Goal: Obtain resource: Obtain resource

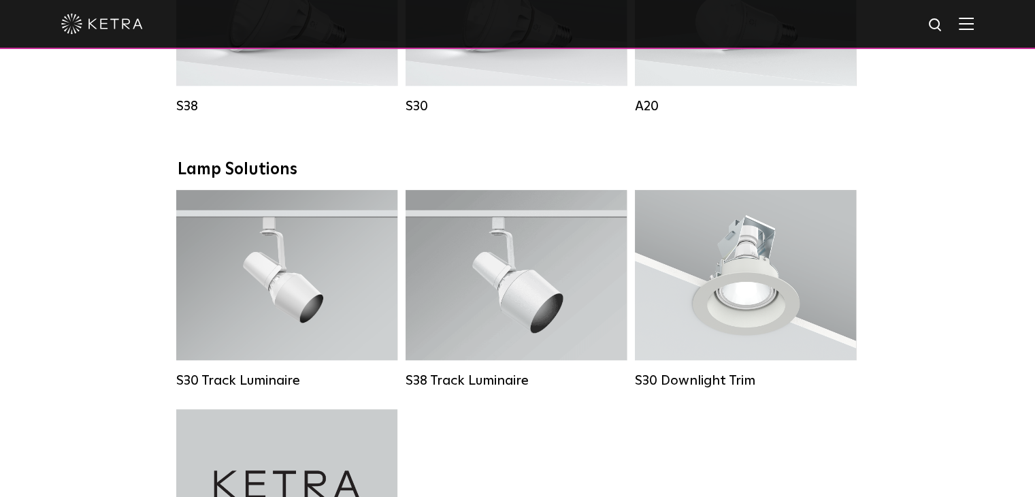
scroll to position [1157, 0]
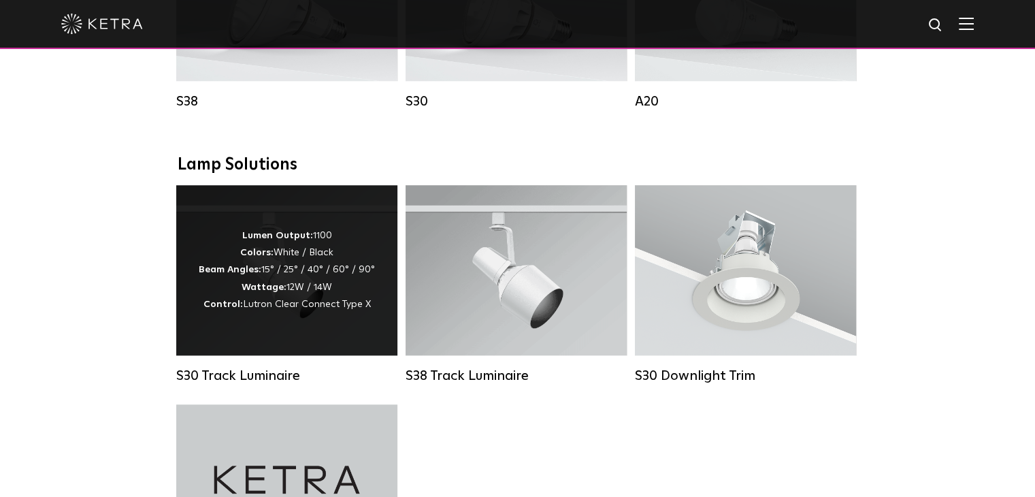
click at [271, 292] on div "Lumen Output: 1100 Colors: White / Black Beam Angles: 15° / 25° / 40° / 60° / 9…" at bounding box center [287, 270] width 176 height 86
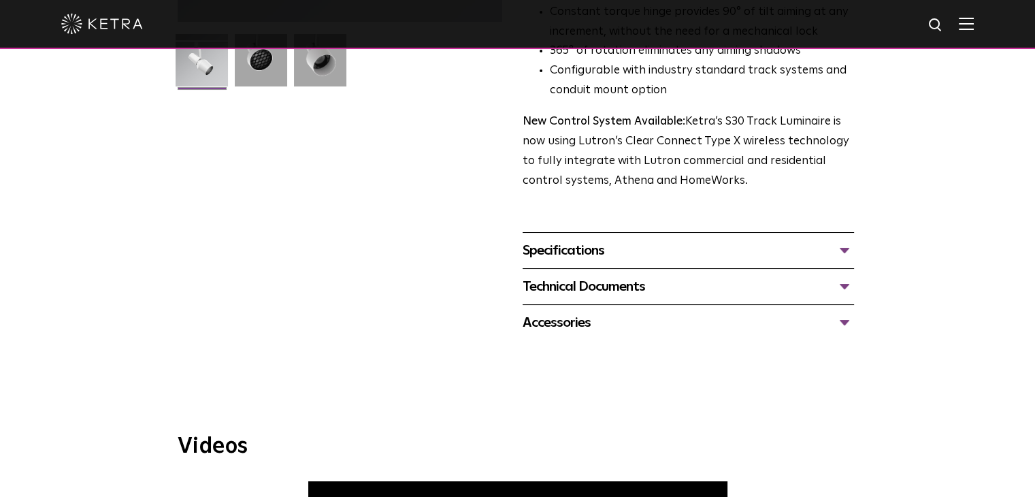
scroll to position [408, 0]
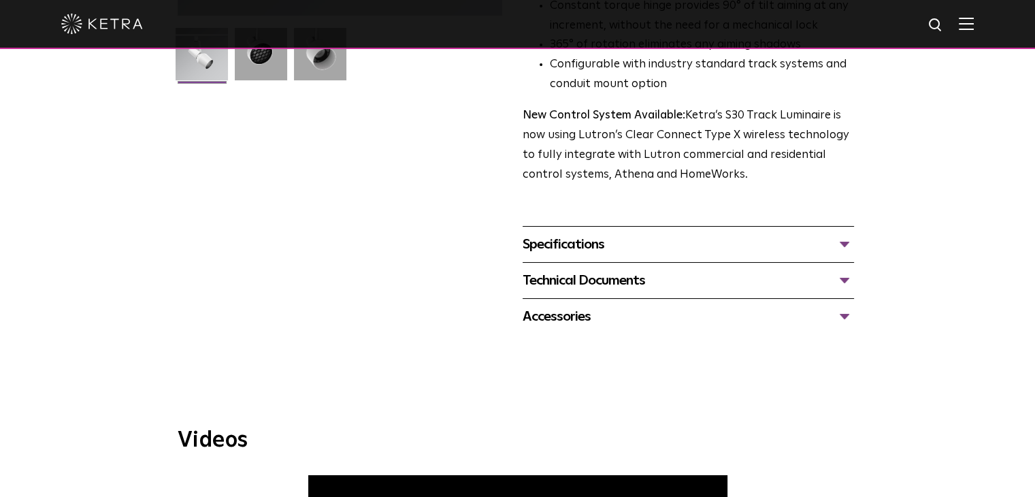
click at [576, 270] on div "Technical Documents" at bounding box center [688, 281] width 331 height 22
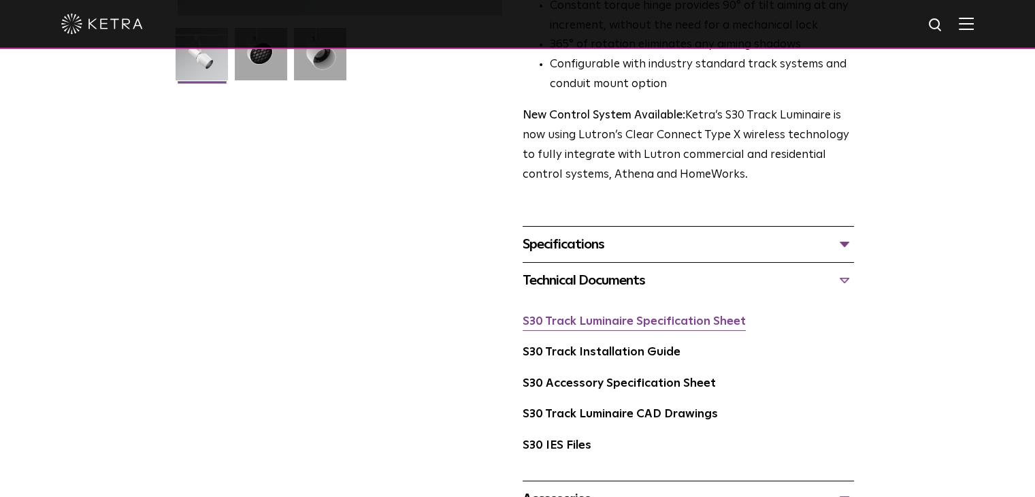
click at [591, 316] on link "S30 Track Luminaire Specification Sheet" at bounding box center [634, 322] width 223 height 12
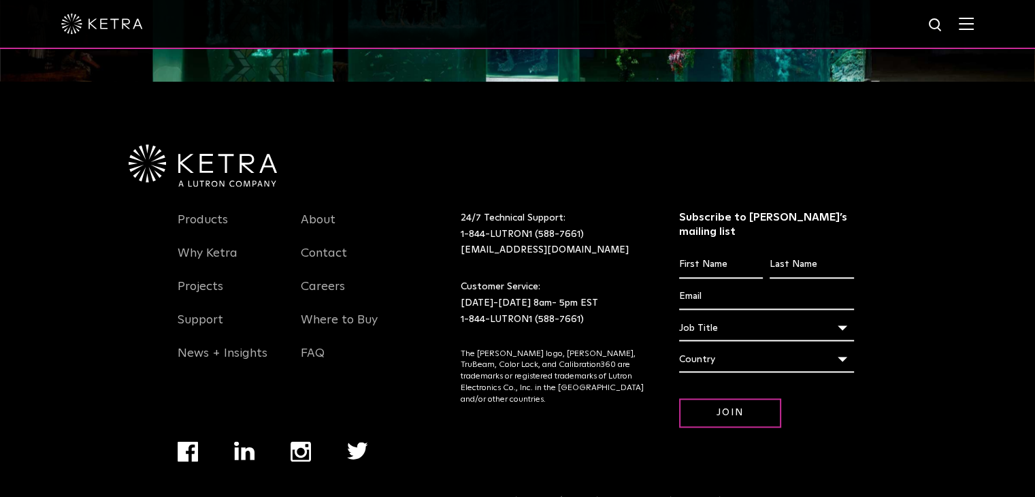
scroll to position [1795, 0]
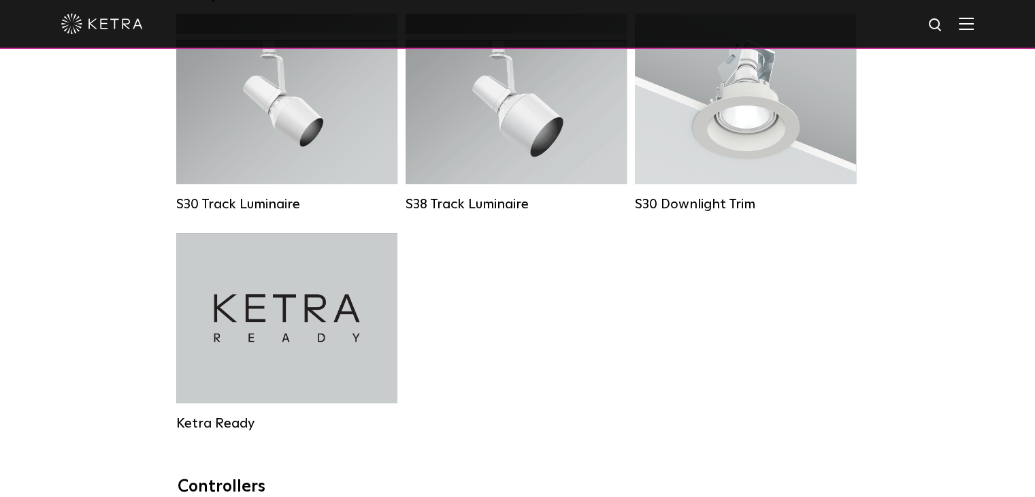
scroll to position [1361, 0]
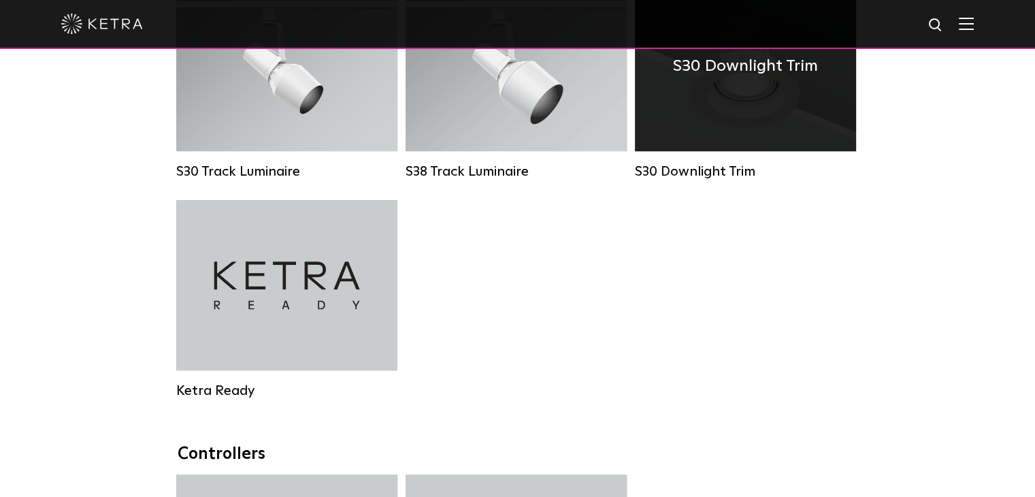
click at [743, 79] on h4 "S30 Downlight Trim" at bounding box center [745, 66] width 145 height 26
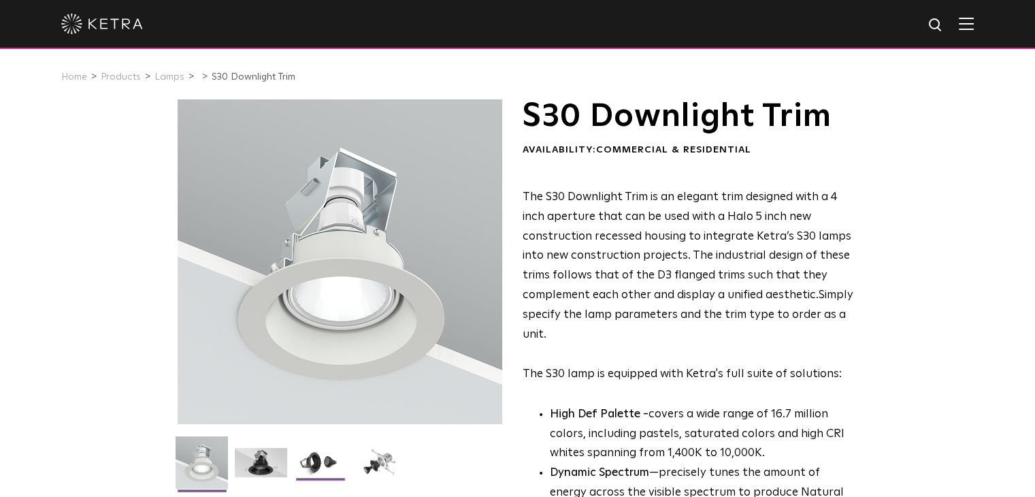
click at [302, 463] on img at bounding box center [320, 467] width 52 height 39
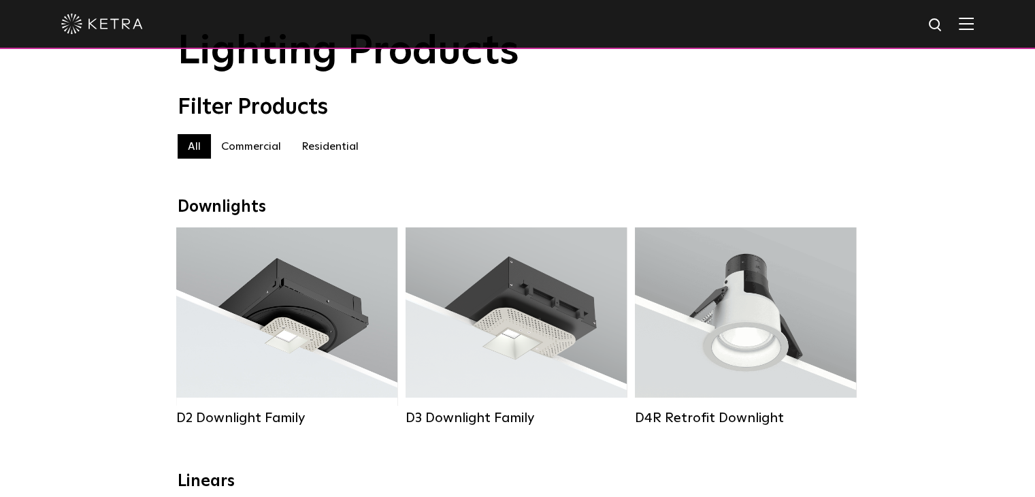
scroll to position [68, 0]
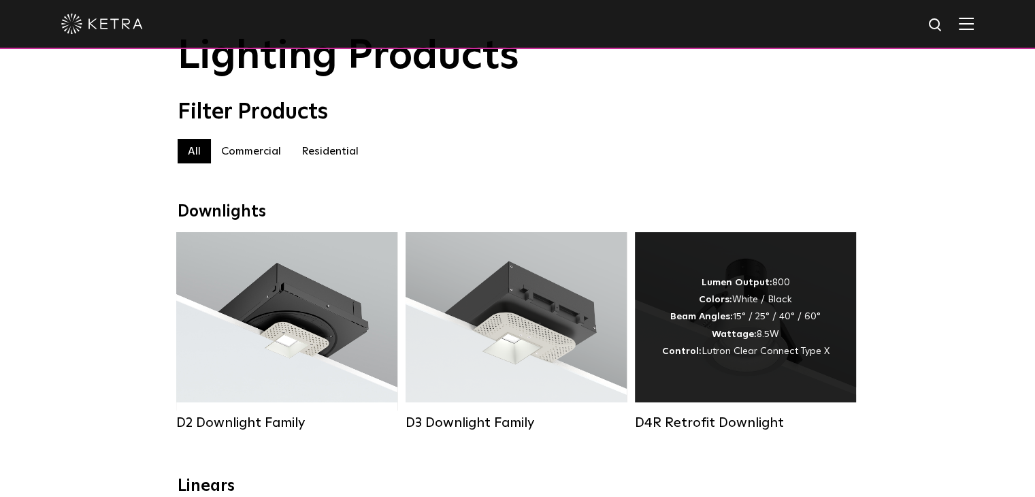
click at [778, 313] on div "Lumen Output: 800 Colors: White / Black Beam Angles: 15° / 25° / 40° / 60° Watt…" at bounding box center [745, 317] width 167 height 86
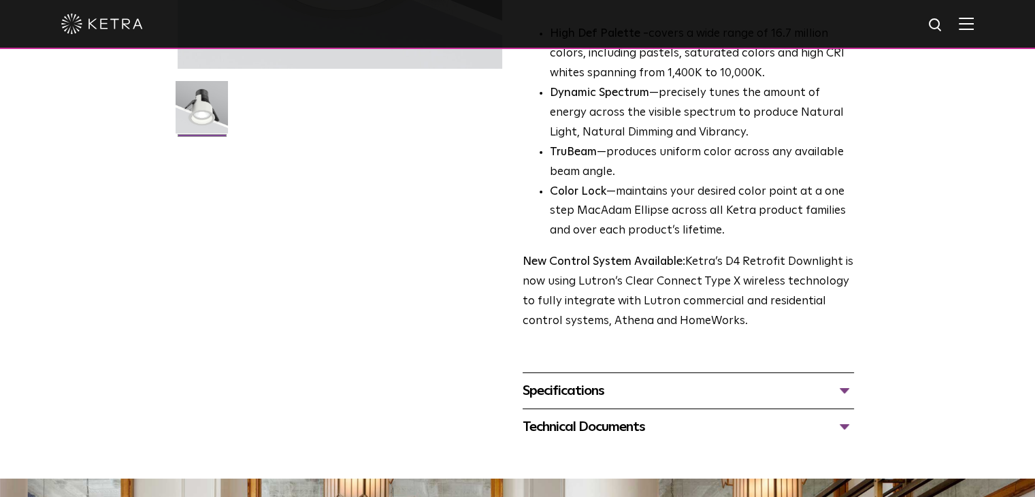
scroll to position [408, 0]
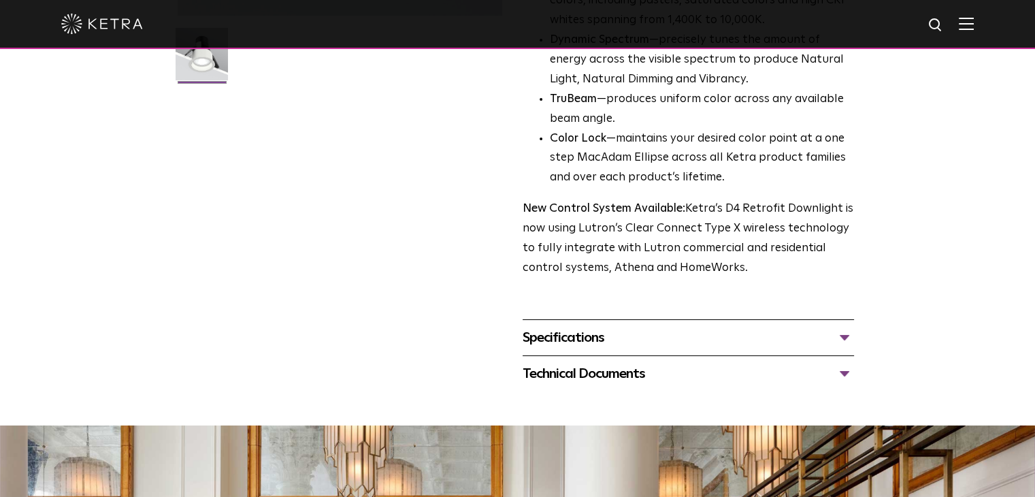
click at [618, 344] on div "Specifications" at bounding box center [688, 338] width 331 height 22
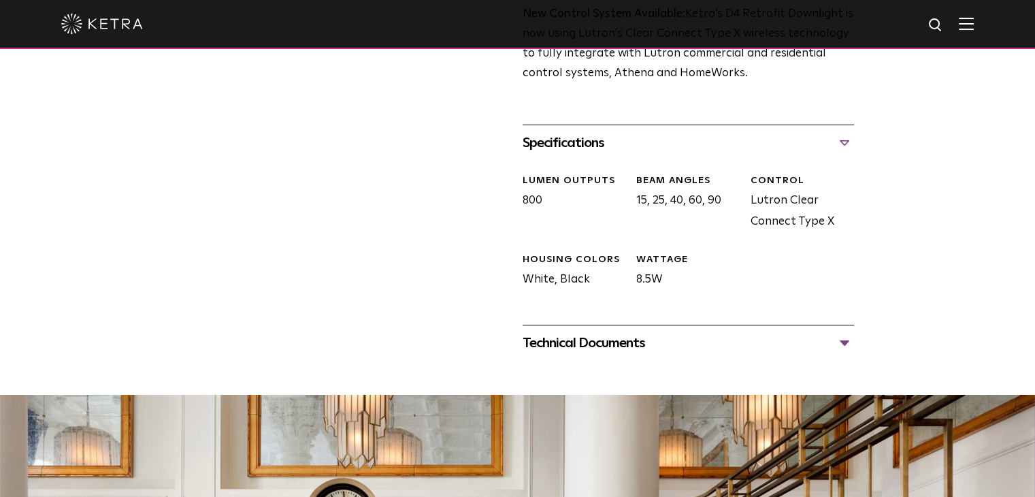
scroll to position [613, 0]
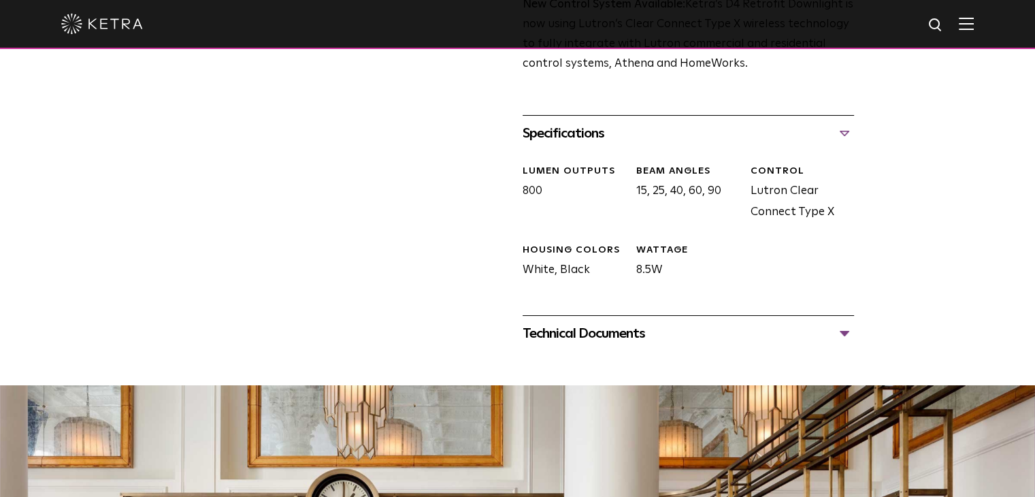
click at [621, 328] on div "Technical Documents" at bounding box center [688, 334] width 331 height 22
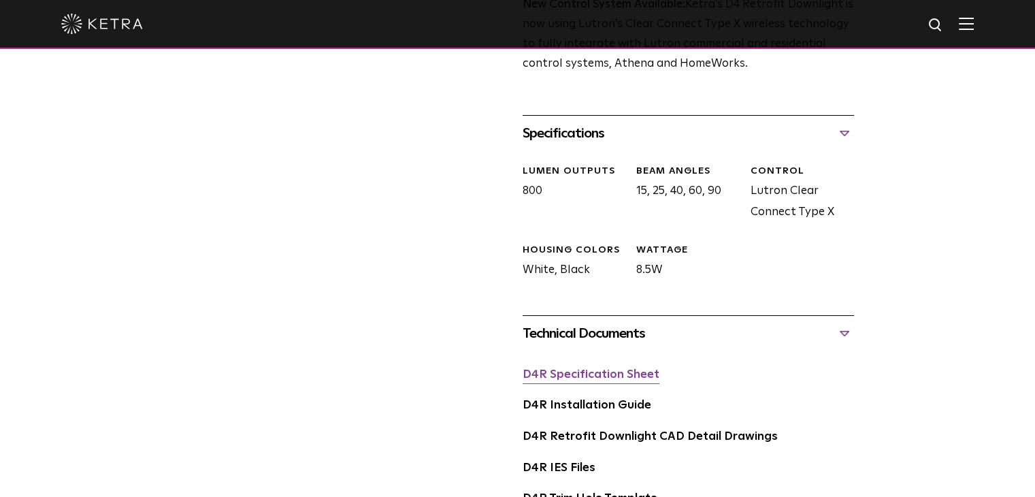
click at [613, 376] on link "D4R Specification Sheet" at bounding box center [591, 375] width 137 height 12
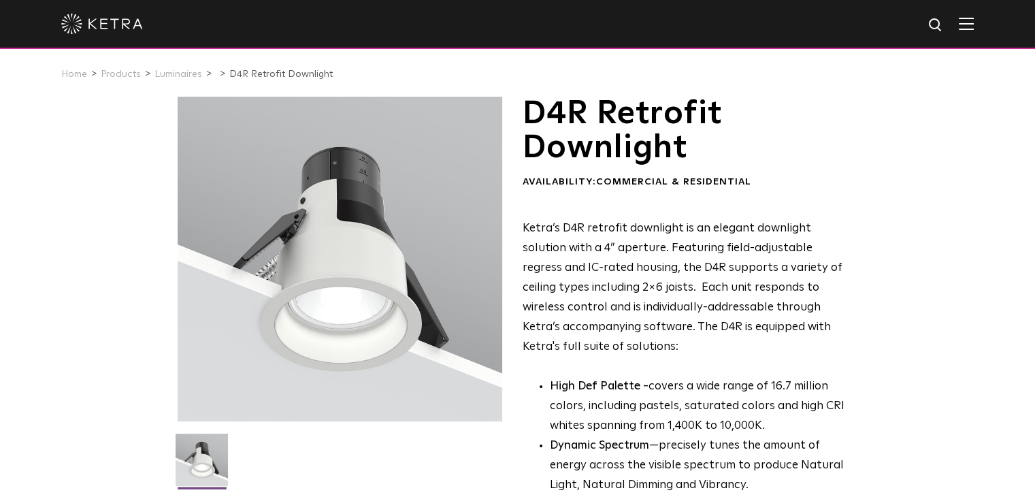
scroll to position [0, 0]
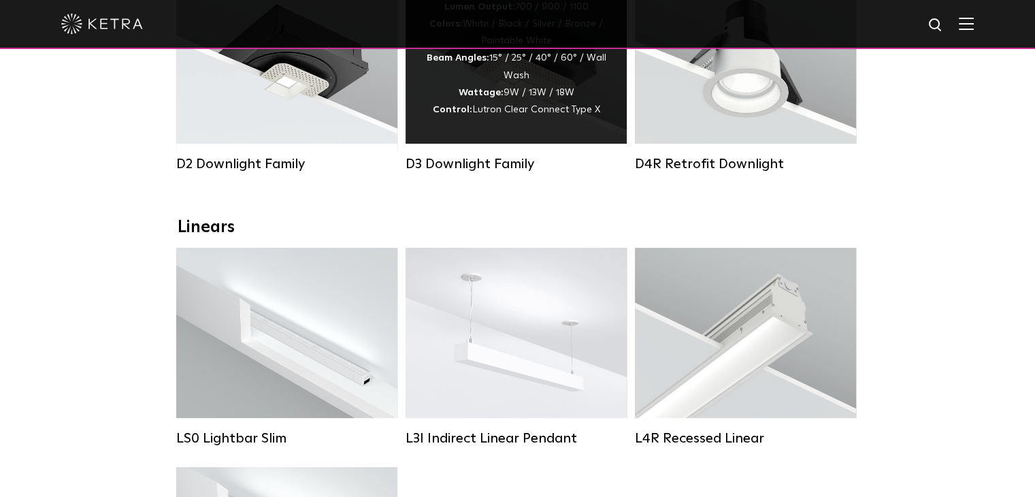
scroll to position [408, 0]
